Goal: Navigation & Orientation: Find specific page/section

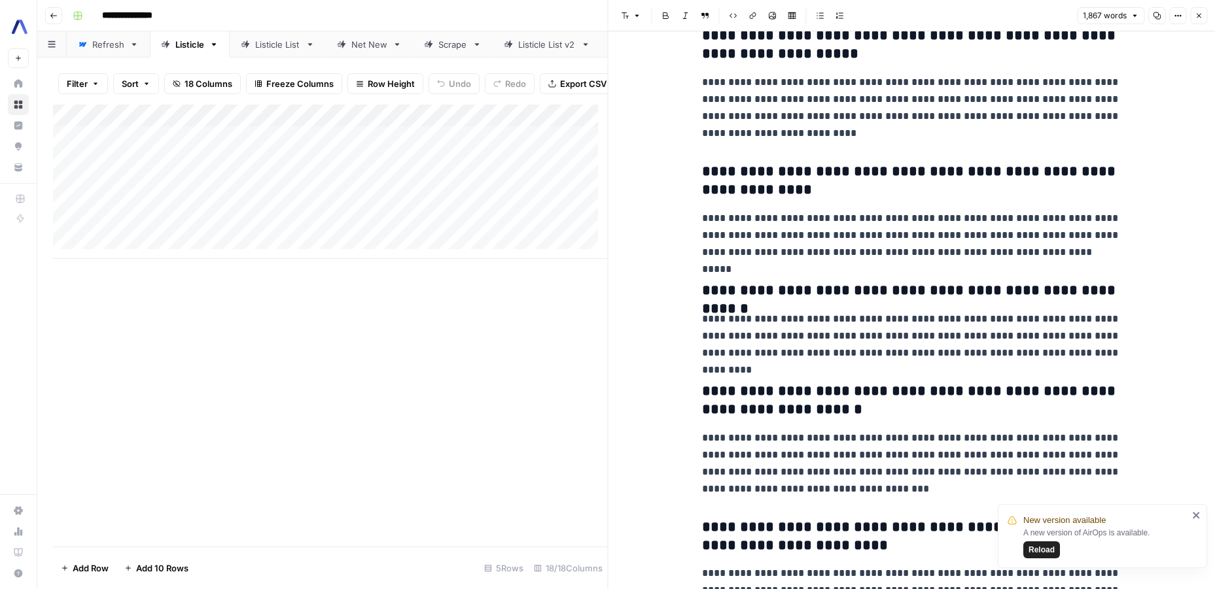
scroll to position [5392, 0]
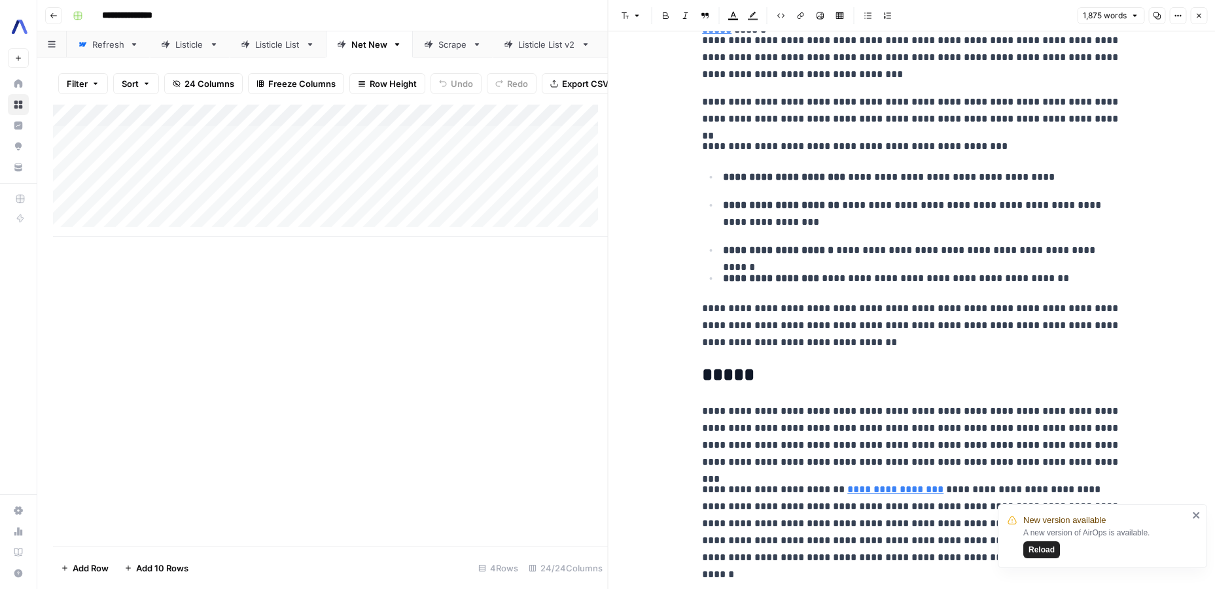
scroll to position [4515, 0]
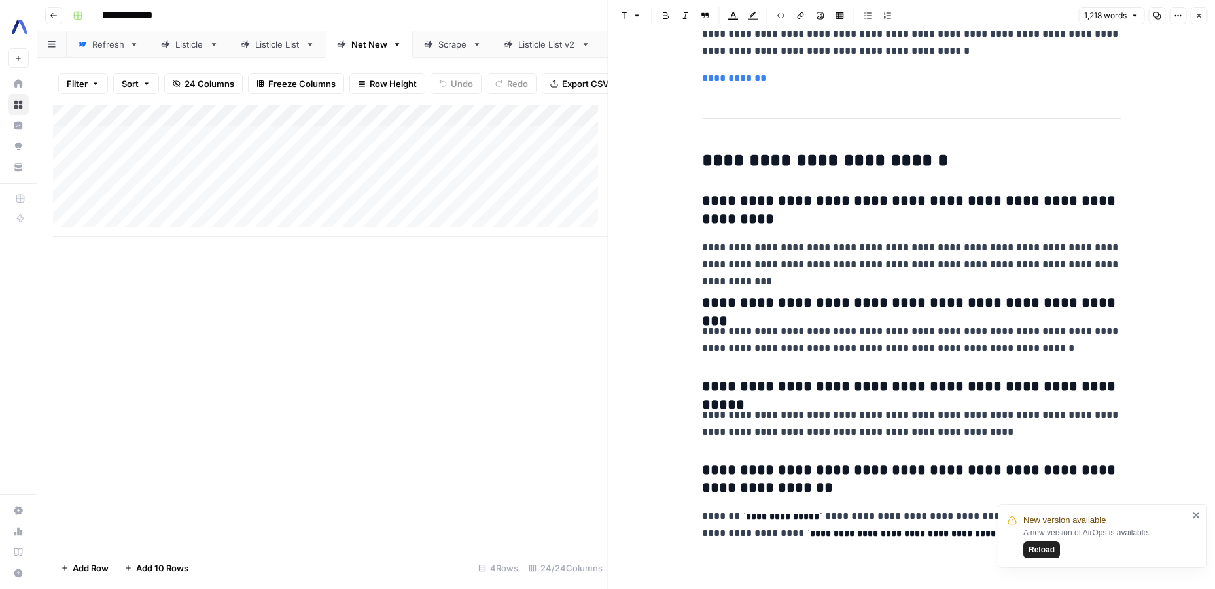
scroll to position [4887, 0]
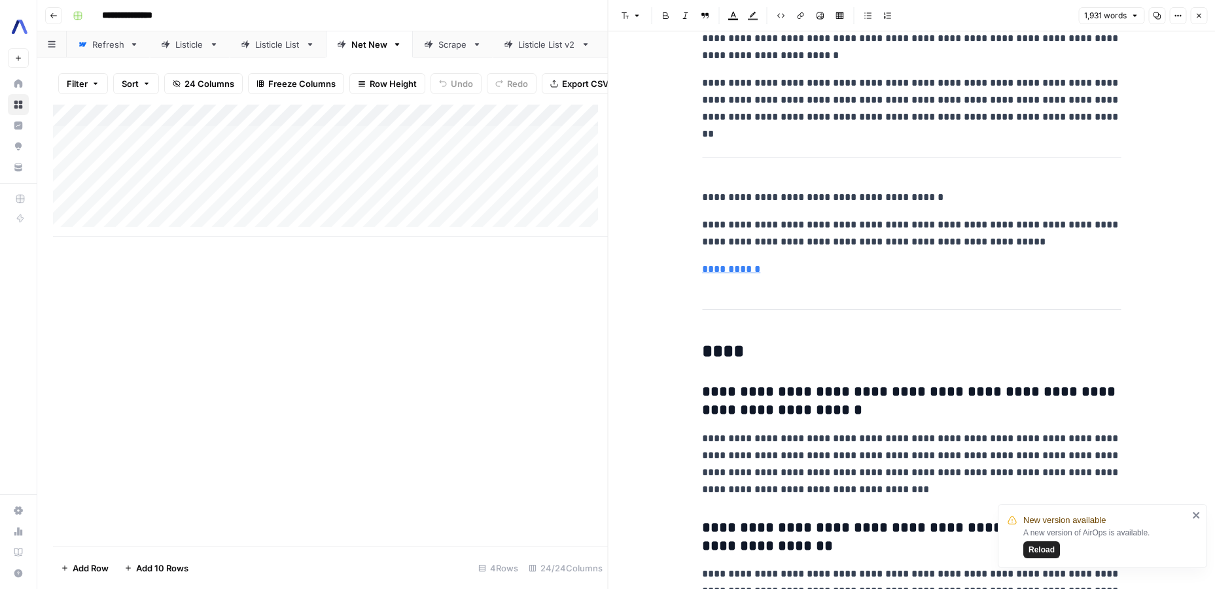
scroll to position [4530, 0]
